Goal: Information Seeking & Learning: Understand process/instructions

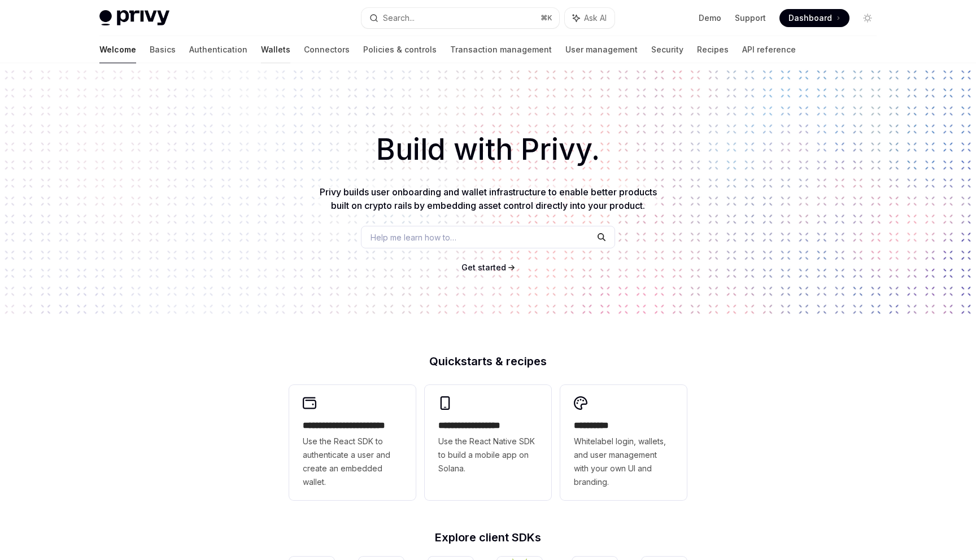
click at [261, 52] on link "Wallets" at bounding box center [275, 49] width 29 height 27
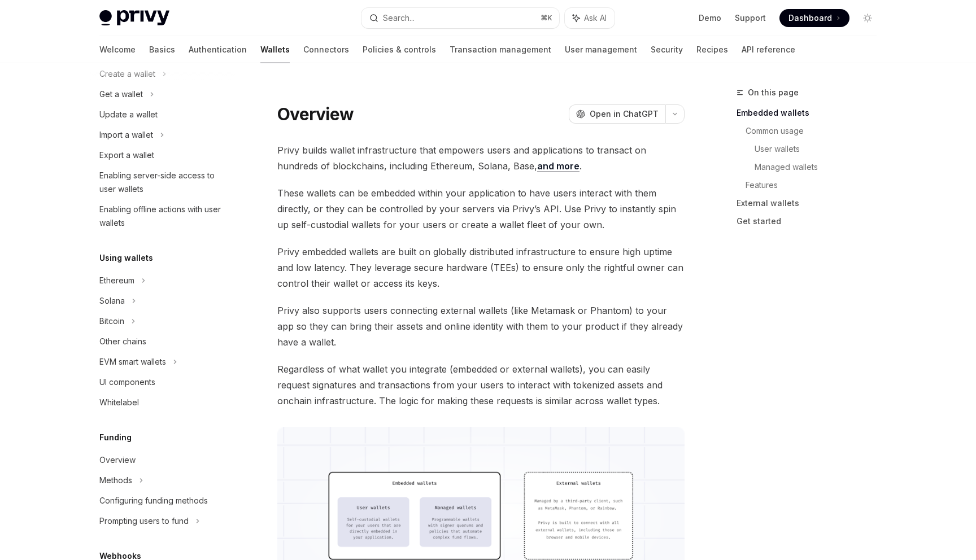
scroll to position [102, 0]
click at [130, 301] on div "Solana" at bounding box center [162, 300] width 145 height 20
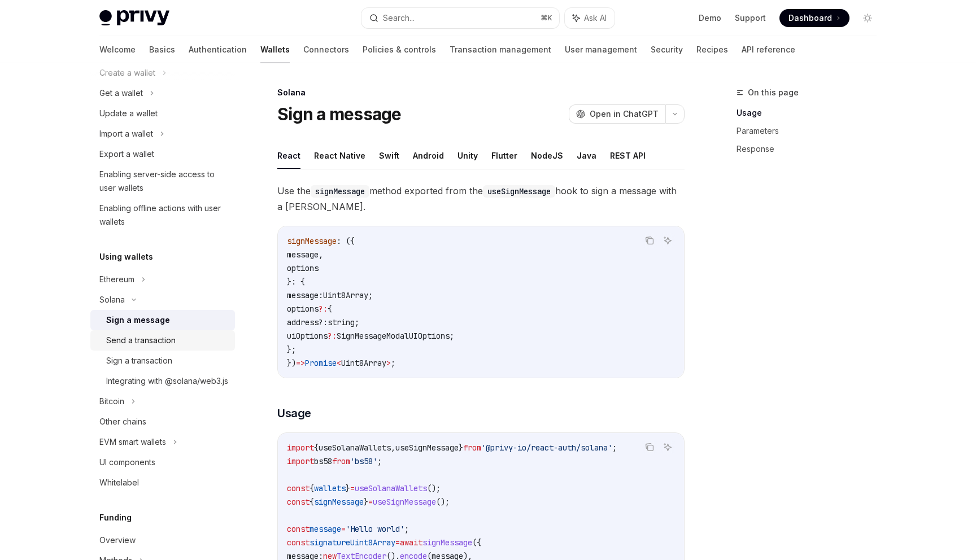
click at [155, 341] on div "Send a transaction" at bounding box center [140, 341] width 69 height 14
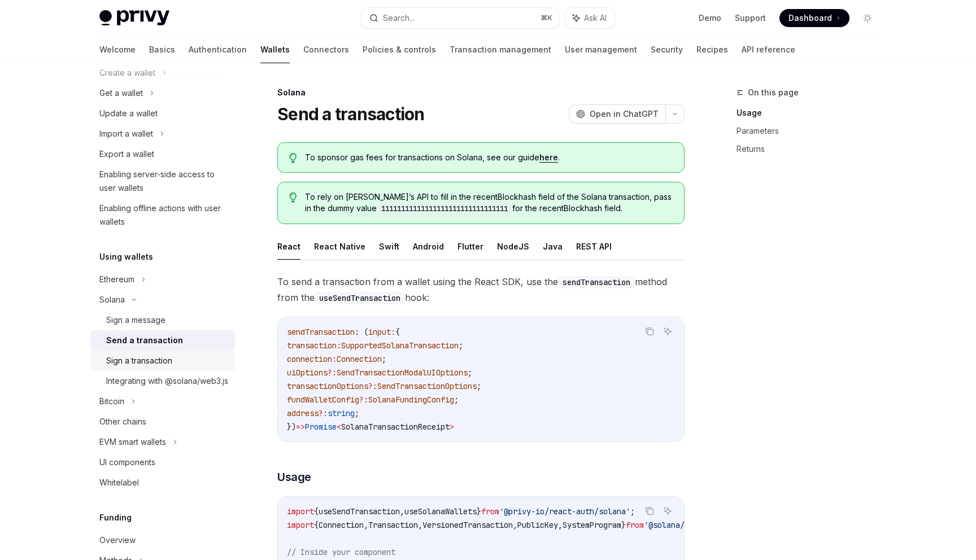
click at [167, 362] on div "Sign a transaction" at bounding box center [139, 361] width 66 height 14
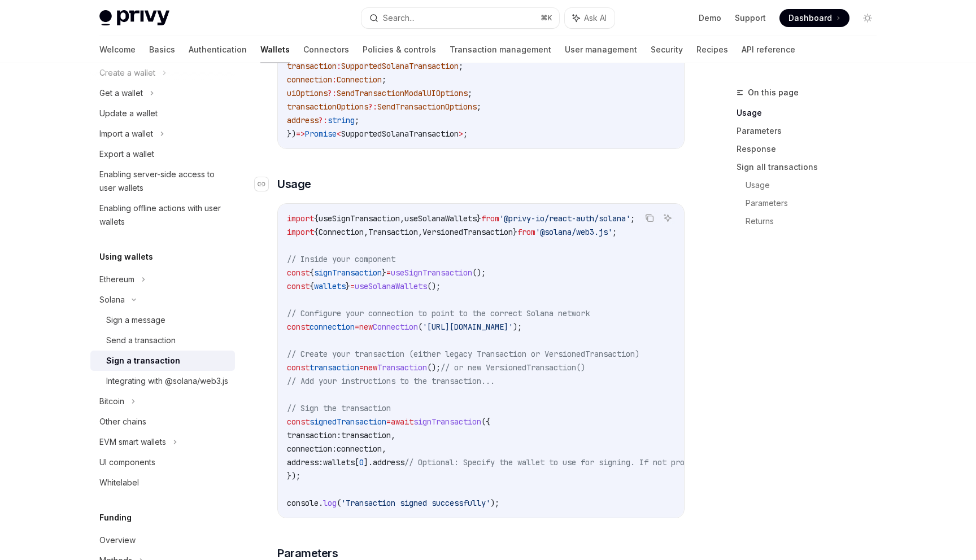
scroll to position [231, 0]
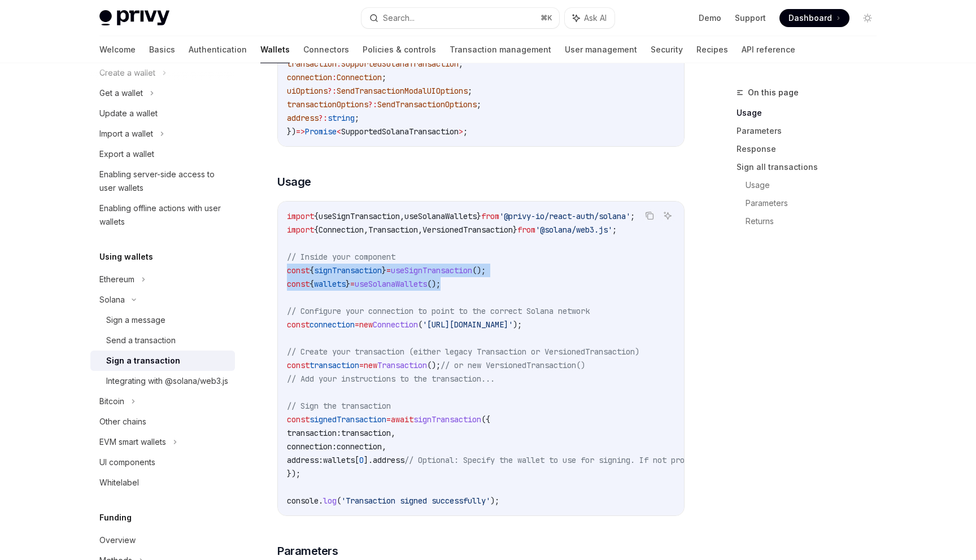
drag, startPoint x: 468, startPoint y: 290, endPoint x: 284, endPoint y: 273, distance: 185.6
click at [284, 273] on div "import { useSignTransaction , useSolanaWallets } from '@privy-io/react-auth/sol…" at bounding box center [481, 359] width 406 height 314
copy code "const { signTransaction } = useSignTransaction (); const { wallets } = useSolan…"
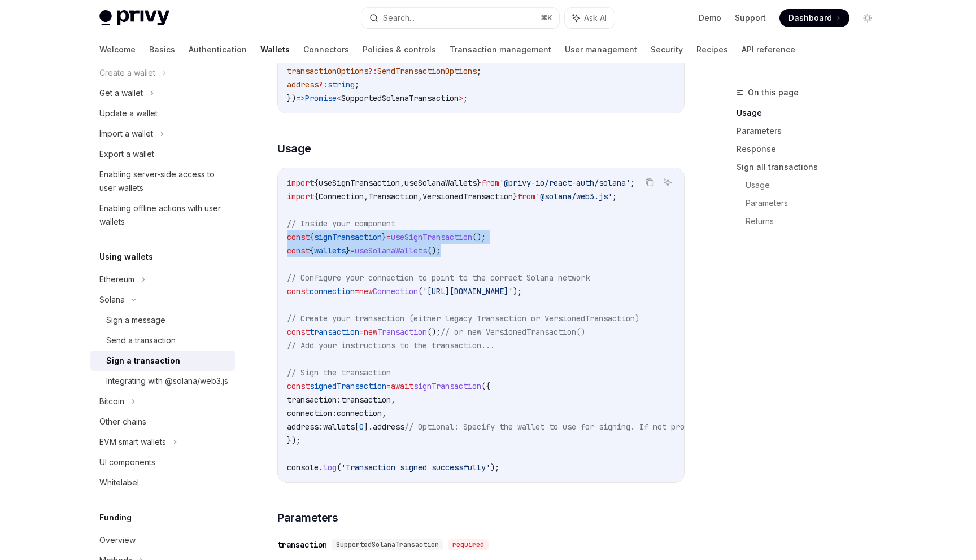
scroll to position [277, 0]
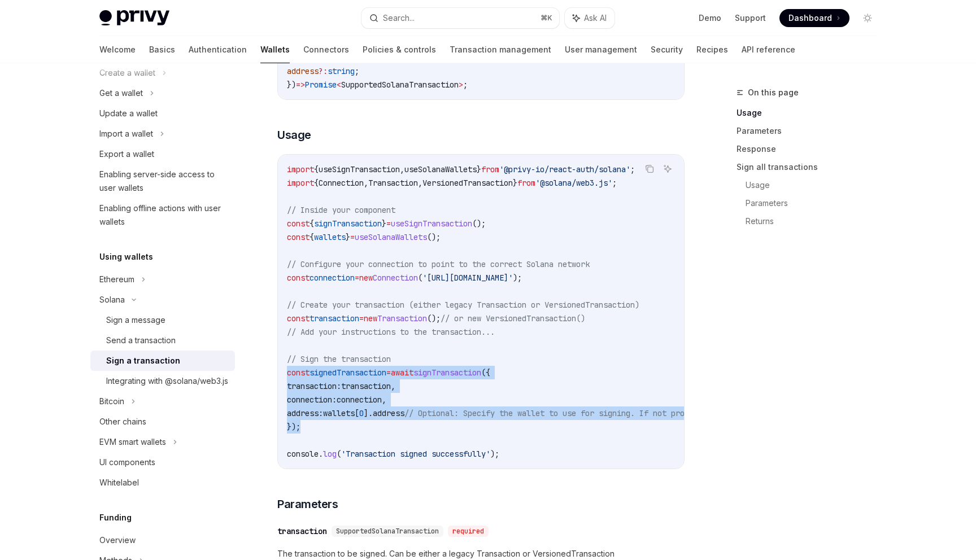
drag, startPoint x: 333, startPoint y: 427, endPoint x: 286, endPoint y: 376, distance: 68.8
click at [286, 376] on div "import { useSignTransaction , useSolanaWallets } from '@privy-io/react-auth/sol…" at bounding box center [481, 312] width 406 height 314
copy code "const signedTransaction = await signTransaction ({ transaction: transaction , c…"
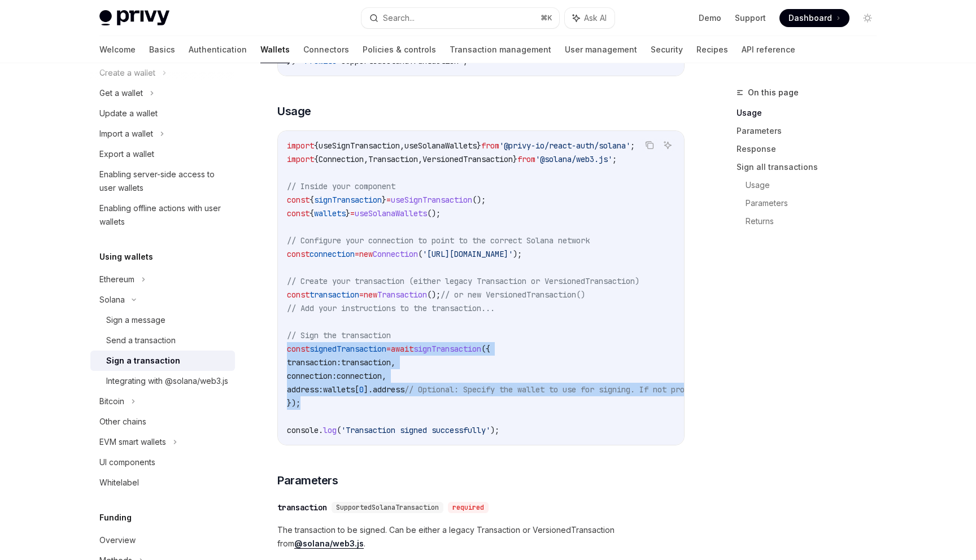
scroll to position [286, 0]
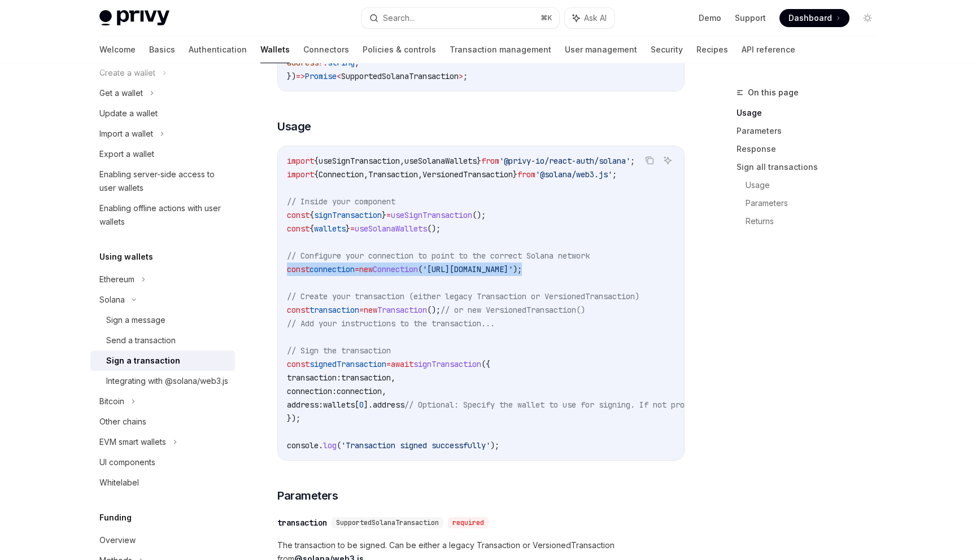
drag, startPoint x: 644, startPoint y: 268, endPoint x: 286, endPoint y: 270, distance: 357.7
click at [286, 270] on div "import { useSignTransaction , useSolanaWallets } from '@privy-io/react-auth/sol…" at bounding box center [481, 303] width 406 height 314
copy span "const connection = new Connection ( '[URL][DOMAIN_NAME]' );"
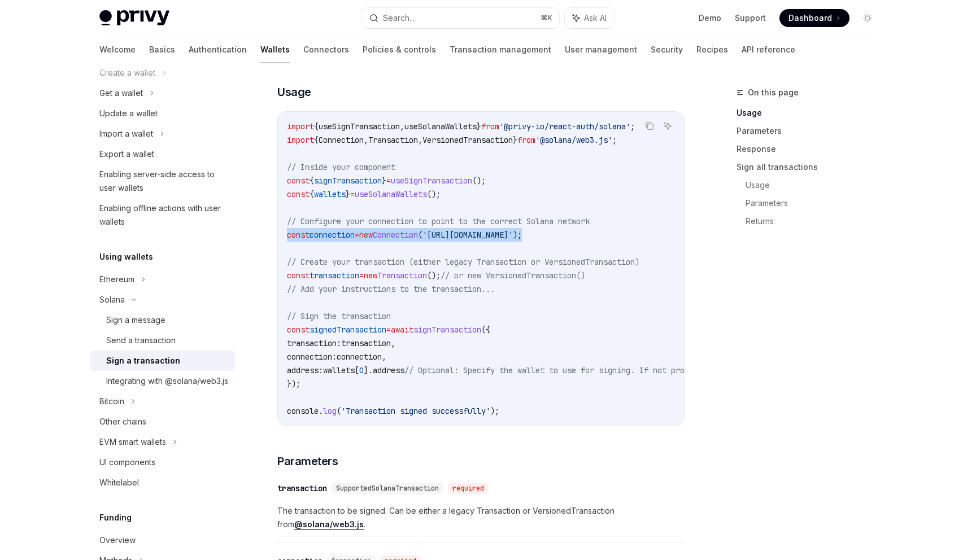
scroll to position [321, 0]
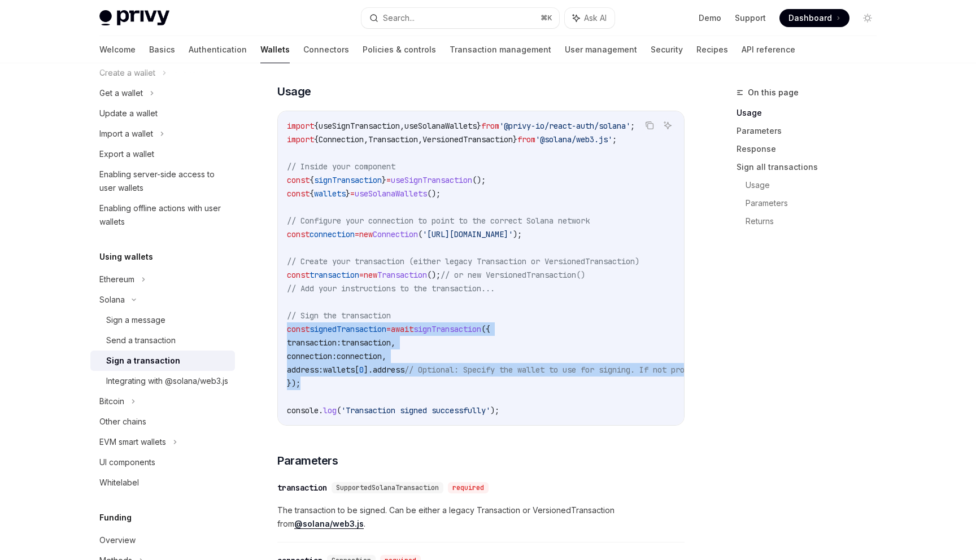
drag, startPoint x: 318, startPoint y: 385, endPoint x: 284, endPoint y: 332, distance: 63.0
click at [284, 332] on div "import { useSignTransaction , useSolanaWallets } from '@privy-io/react-auth/sol…" at bounding box center [481, 268] width 406 height 314
copy code "const signedTransaction = await signTransaction ({ transaction: transaction , c…"
click at [405, 321] on code "import { useSignTransaction , useSolanaWallets } from '@privy-io/react-auth/sol…" at bounding box center [583, 268] width 592 height 298
drag, startPoint x: 412, startPoint y: 330, endPoint x: 412, endPoint y: 380, distance: 49.7
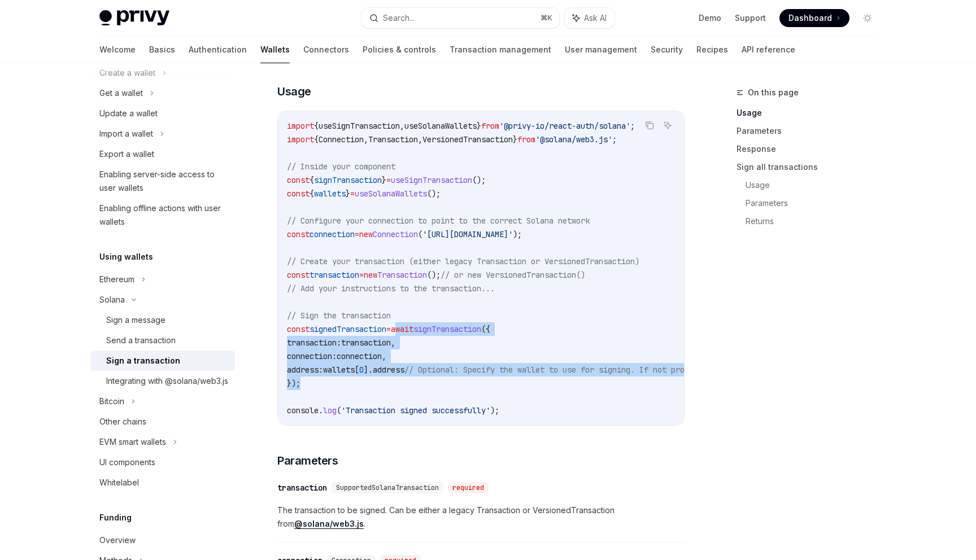
click at [412, 380] on code "import { useSignTransaction , useSolanaWallets } from '@privy-io/react-auth/sol…" at bounding box center [583, 268] width 592 height 298
copy code "await signTransaction ({ transaction: transaction , connection: connection , ad…"
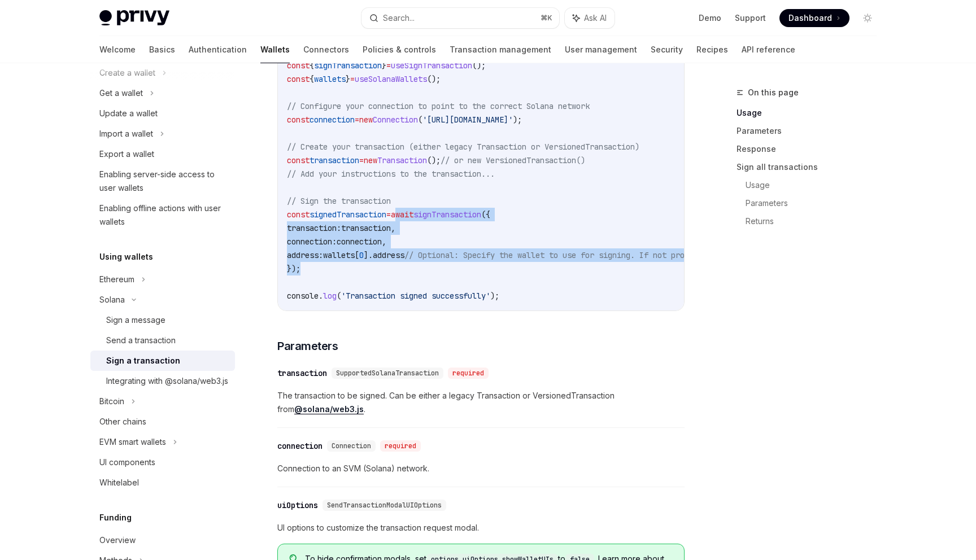
scroll to position [439, 0]
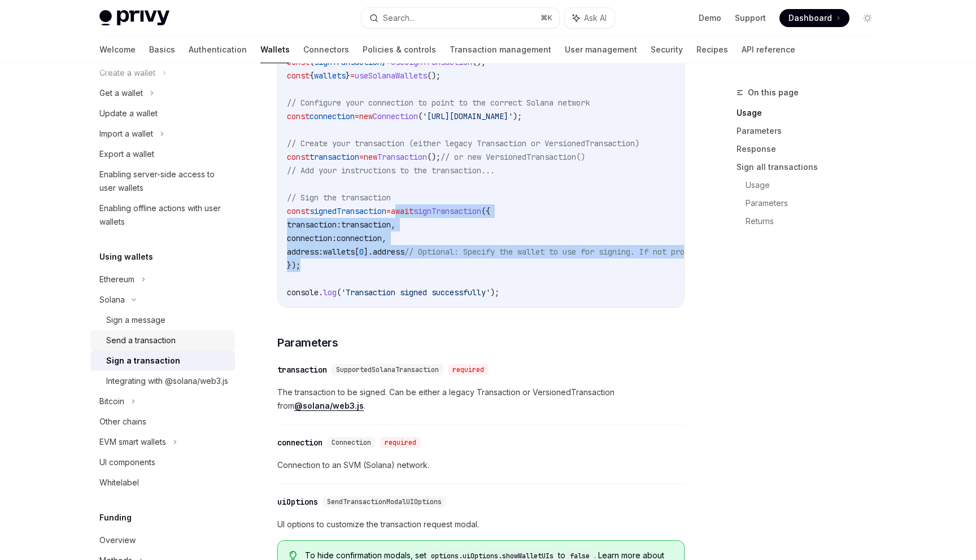
click at [163, 340] on div "Send a transaction" at bounding box center [140, 341] width 69 height 14
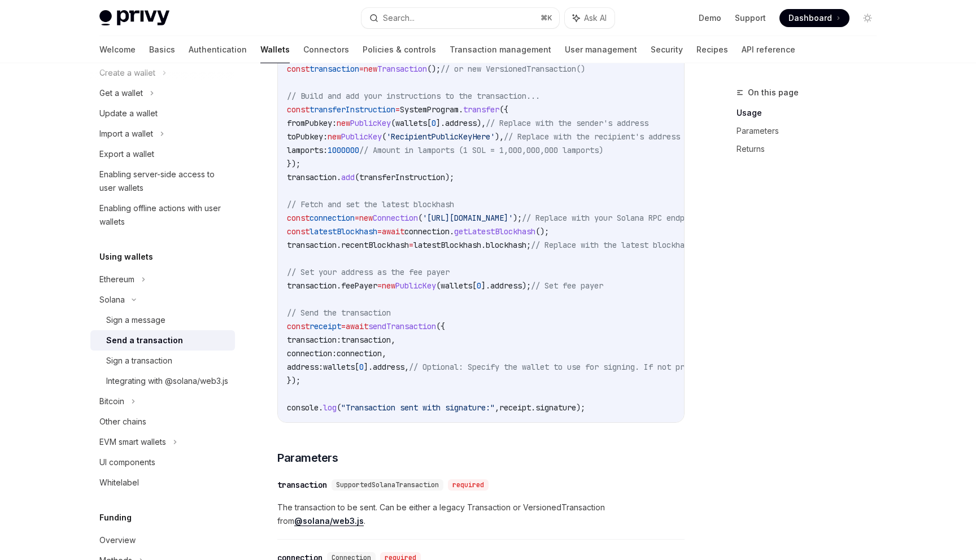
scroll to position [696, 0]
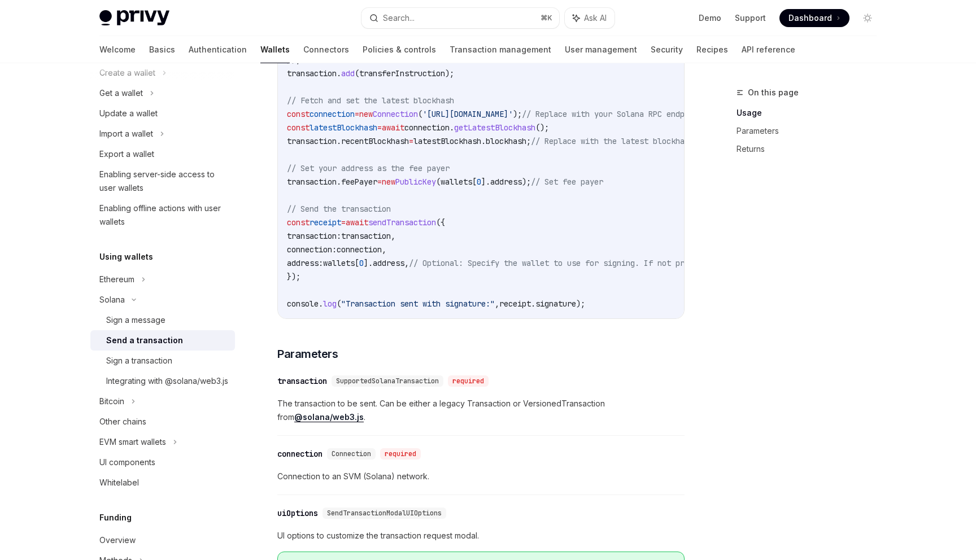
type textarea "*"
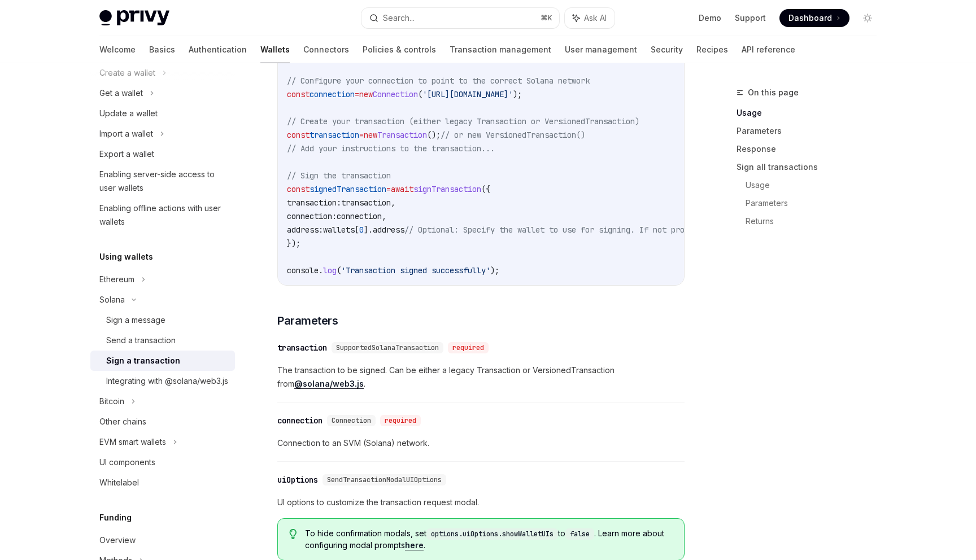
scroll to position [439, 0]
